Goal: Complete application form: Complete application form

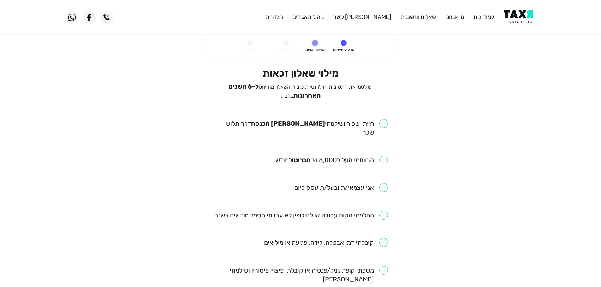
click at [386, 121] on input "checkbox" at bounding box center [300, 128] width 175 height 18
checkbox input "true"
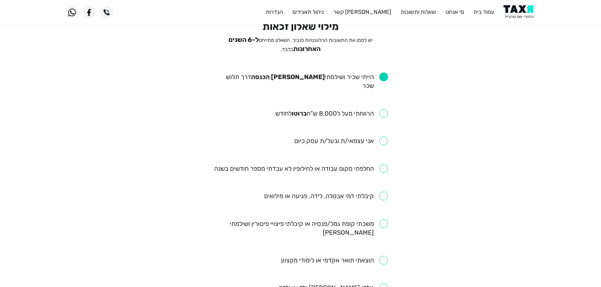
scroll to position [63, 0]
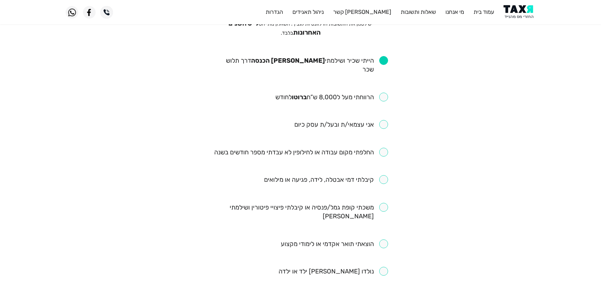
click at [382, 93] on input "checkbox" at bounding box center [331, 97] width 113 height 9
checkbox input "true"
click at [387, 148] on input "checkbox" at bounding box center [301, 152] width 174 height 9
checkbox input "true"
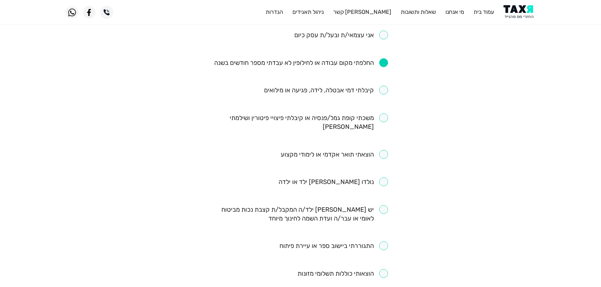
scroll to position [158, 0]
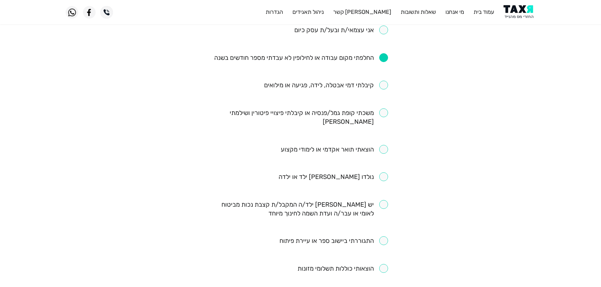
click at [381, 81] on input "checkbox" at bounding box center [326, 85] width 124 height 9
checkbox input "true"
click at [385, 172] on input "checkbox" at bounding box center [332, 176] width 109 height 9
checkbox input "true"
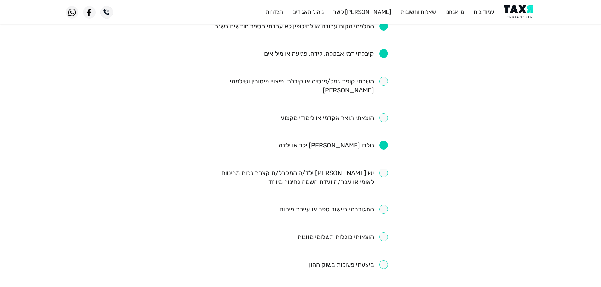
click at [384, 169] on input "checkbox" at bounding box center [300, 178] width 175 height 18
checkbox input "true"
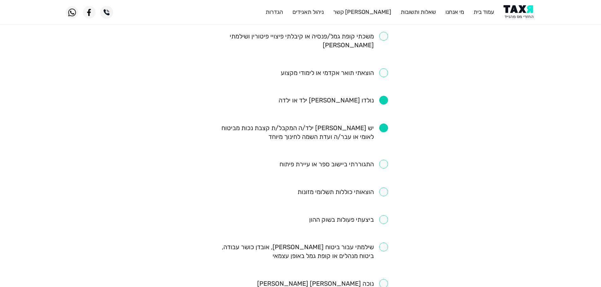
scroll to position [315, 0]
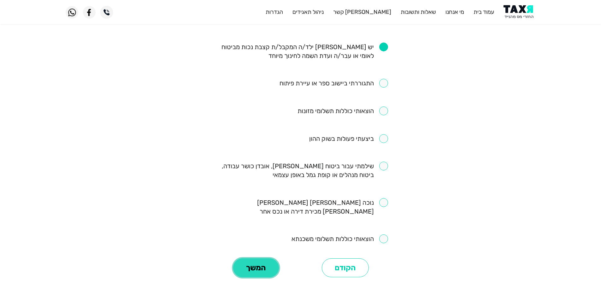
click at [260, 259] on button "המשך" at bounding box center [256, 268] width 46 height 19
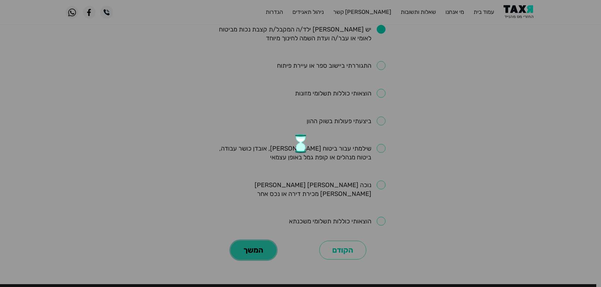
scroll to position [343, 0]
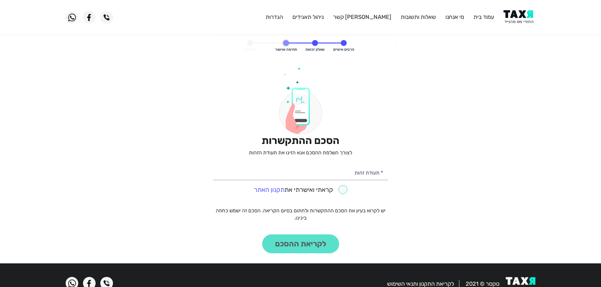
click at [509, 12] on img at bounding box center [519, 17] width 32 height 14
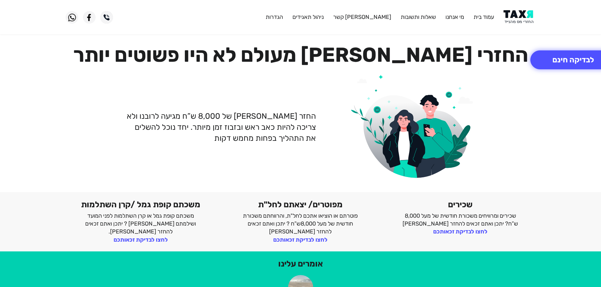
click at [516, 12] on img at bounding box center [519, 17] width 32 height 14
click at [549, 66] on button "לבדיקה חינם" at bounding box center [573, 59] width 86 height 19
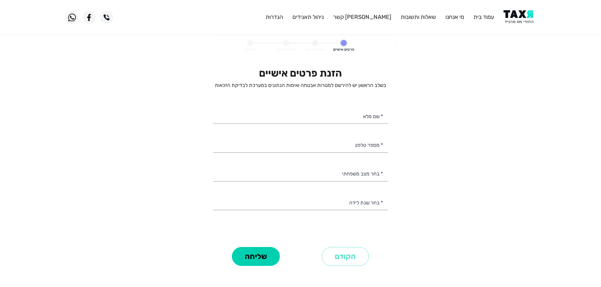
select select
click at [380, 147] on input "* מספר טלפון" at bounding box center [300, 145] width 175 height 16
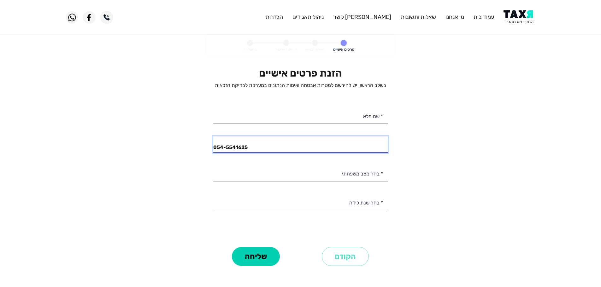
type input "054-5541625"
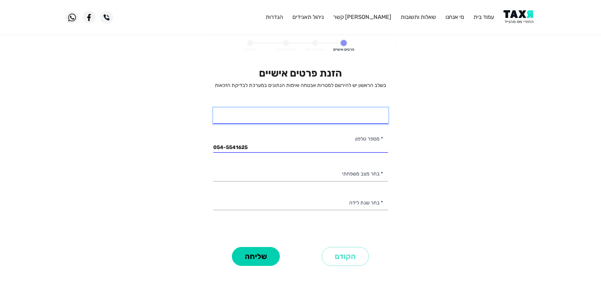
click at [365, 117] on input "* שם מלא" at bounding box center [300, 116] width 175 height 16
click at [366, 117] on input "* שם מלא" at bounding box center [300, 116] width 175 height 16
type input "אבוגוש אסאם"
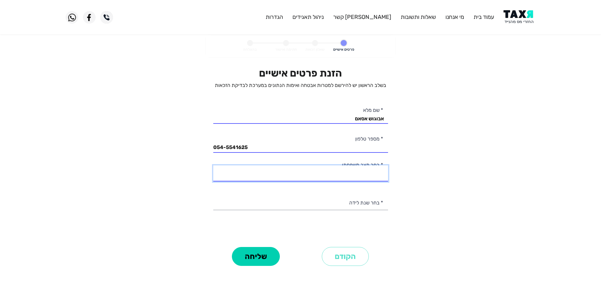
click at [370, 174] on select "רווק/ה נשוי/אה גרוש/ה אלמן/נה" at bounding box center [300, 174] width 175 height 16
select select "2: Married"
click at [213, 166] on select "רווק/ה נשוי/אה גרוש/ה אלמן/נה" at bounding box center [300, 174] width 175 height 16
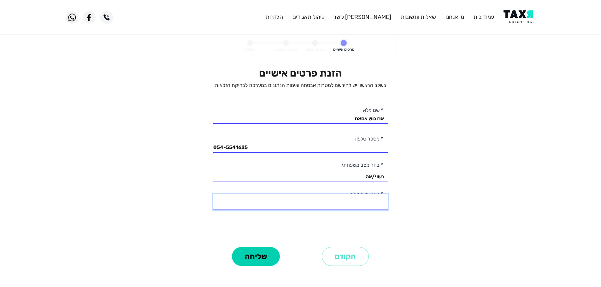
drag, startPoint x: 372, startPoint y: 204, endPoint x: 366, endPoint y: 201, distance: 7.1
click at [372, 204] on select "2003 2002 2001 2000 1999 1998 1997 1996 1995 1994 1993 1992 1991 1990 1989 1988…" at bounding box center [300, 202] width 175 height 16
click at [213, 194] on select "2003 2002 2001 2000 1999 1998 1997 1996 1995 1994 1993 1992 1991 1990 1989 1988…" at bounding box center [300, 202] width 175 height 16
click at [376, 207] on select "2003 2002 2001 2000 1999 1998 1997 1996 1995 1994 1993 1992 1991 1990 1989 1988…" at bounding box center [300, 202] width 175 height 16
select select "37: 1967"
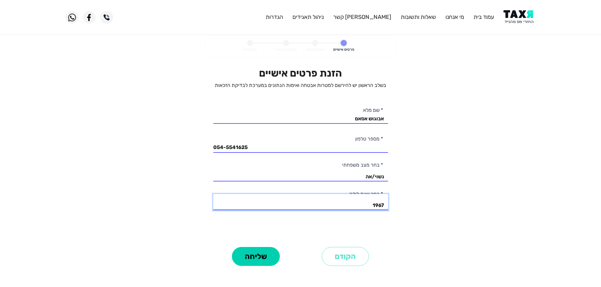
click at [213, 194] on select "2003 2002 2001 2000 1999 1998 1997 1996 1995 1994 1993 1992 1991 1990 1989 1988…" at bounding box center [300, 202] width 175 height 16
click at [263, 262] on button "שליחה" at bounding box center [256, 256] width 48 height 19
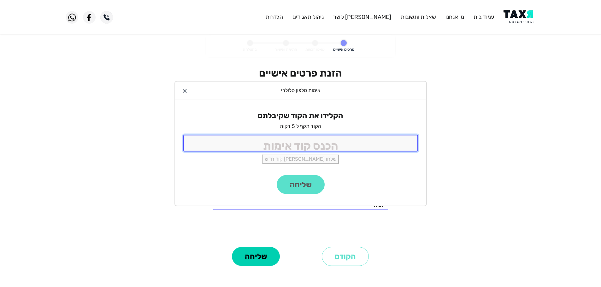
click at [325, 143] on input "tel" at bounding box center [300, 143] width 235 height 17
type input "9988"
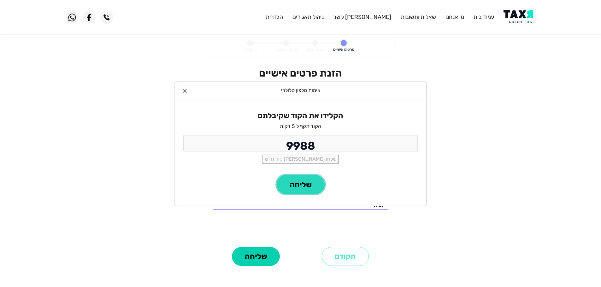
click at [295, 189] on button "שליחה" at bounding box center [301, 184] width 48 height 19
